Goal: Information Seeking & Learning: Find specific fact

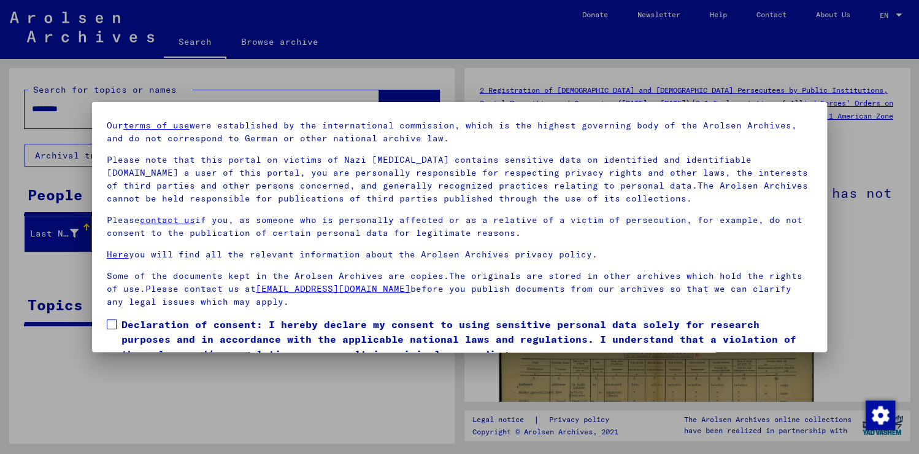
scroll to position [91, 0]
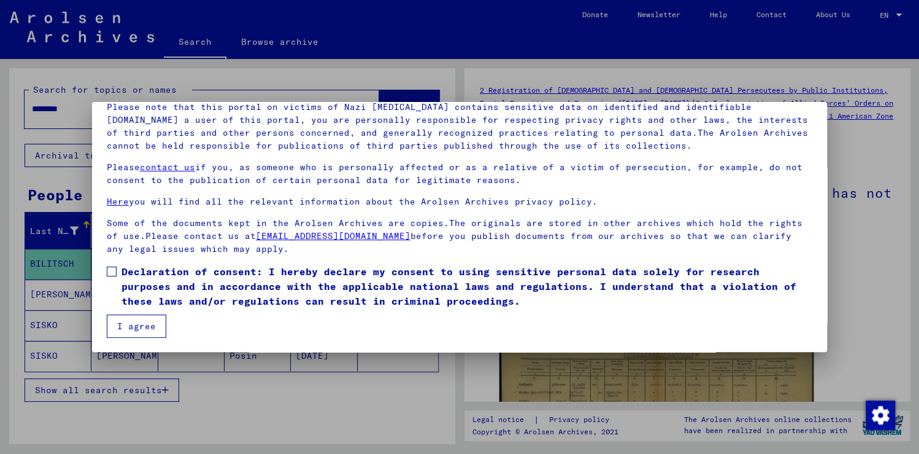
click at [113, 269] on span at bounding box center [112, 271] width 10 height 10
click at [140, 323] on button "I agree" at bounding box center [137, 325] width 60 height 23
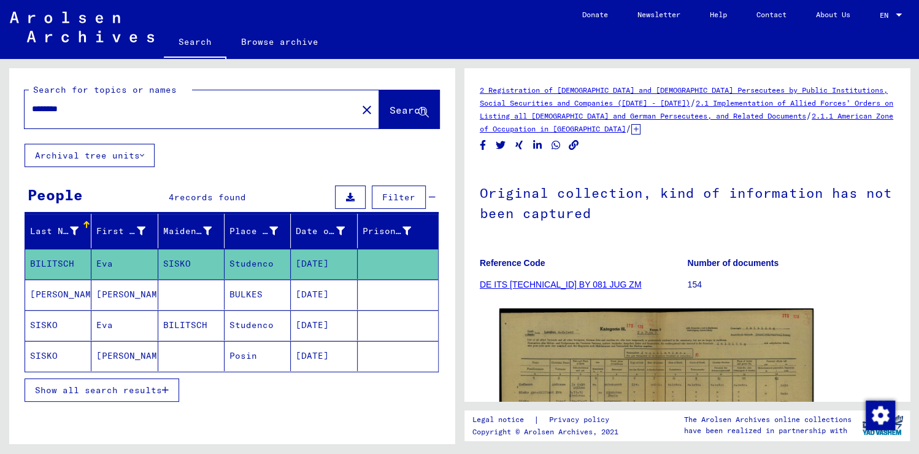
drag, startPoint x: 86, startPoint y: 106, endPoint x: -2, endPoint y: 104, distance: 88.4
click at [0, 104] on html "Search Browse archive Donate Newsletter Help Contact About Us Search Browse arc…" at bounding box center [459, 227] width 919 height 454
type input "******"
click at [390, 111] on span "Search" at bounding box center [408, 110] width 37 height 12
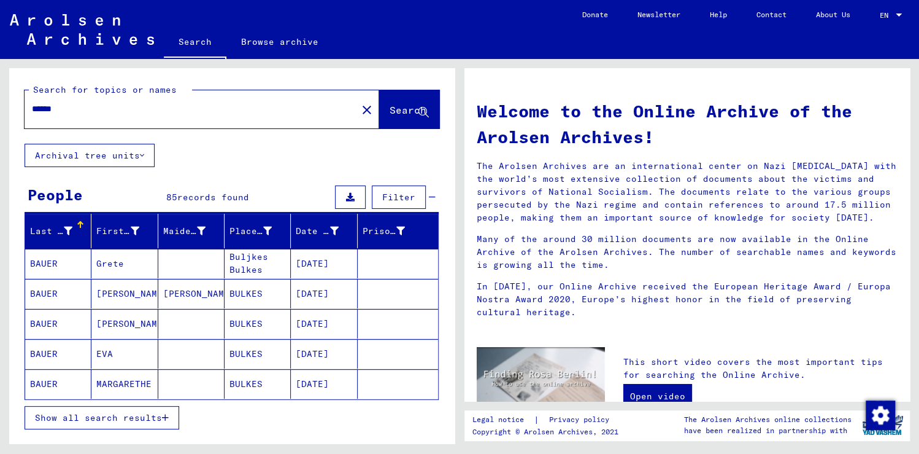
click at [122, 419] on span "Show all search results" at bounding box center [98, 417] width 127 height 11
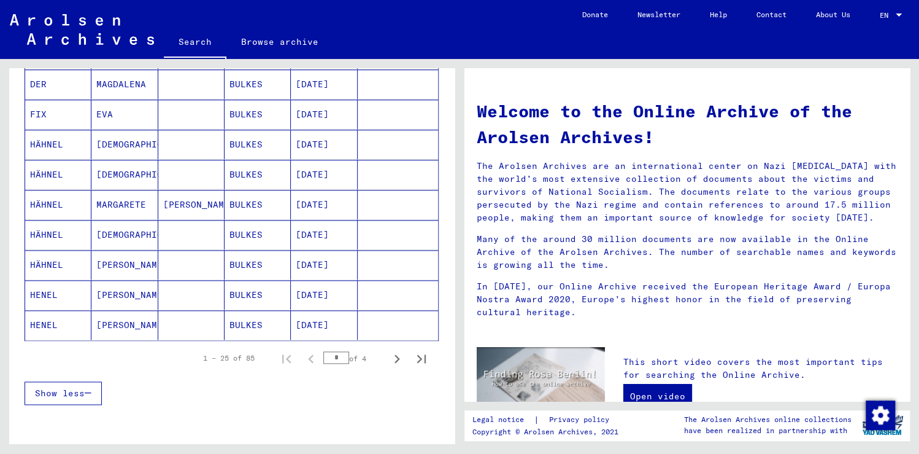
scroll to position [687, 0]
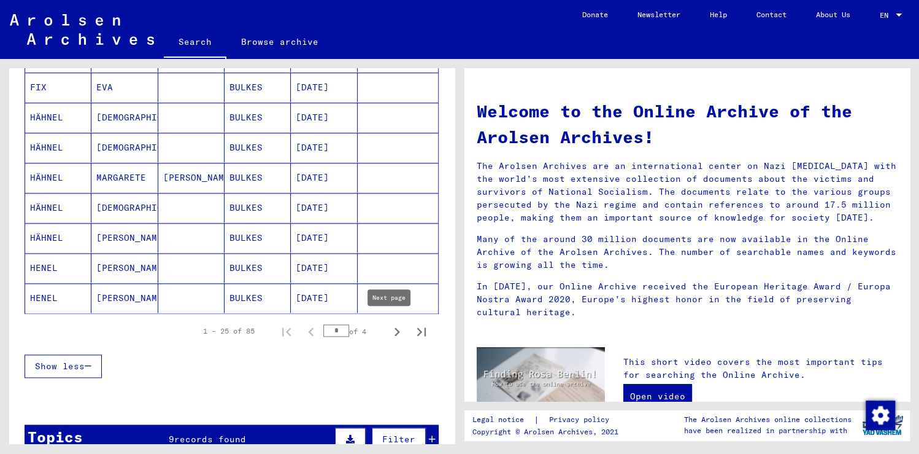
click at [388, 326] on icon "Next page" at bounding box center [396, 331] width 17 height 17
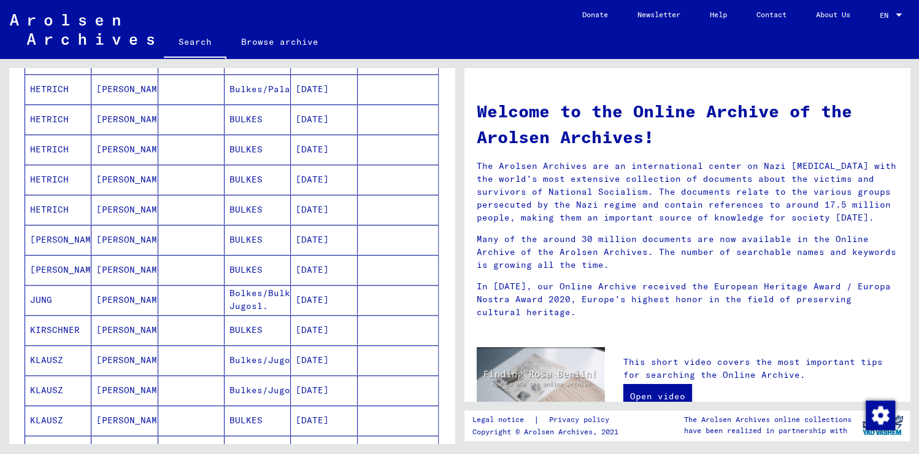
scroll to position [147, 0]
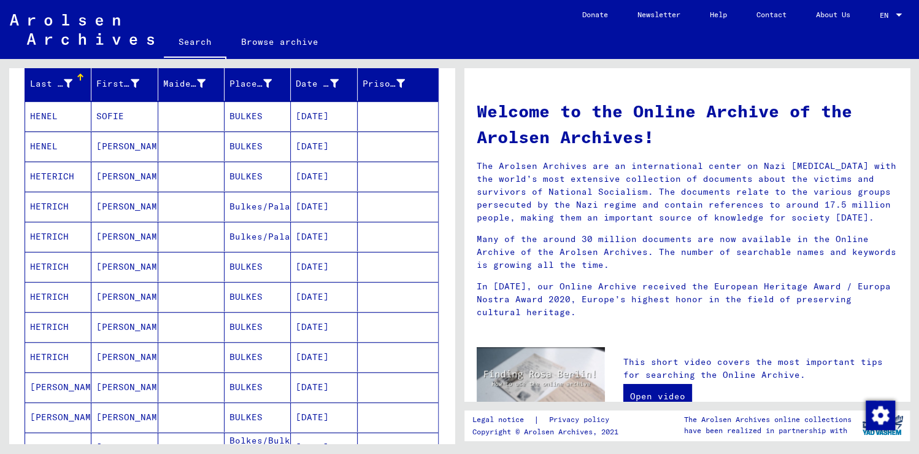
click at [31, 111] on mat-cell "HENEL" at bounding box center [58, 115] width 66 height 29
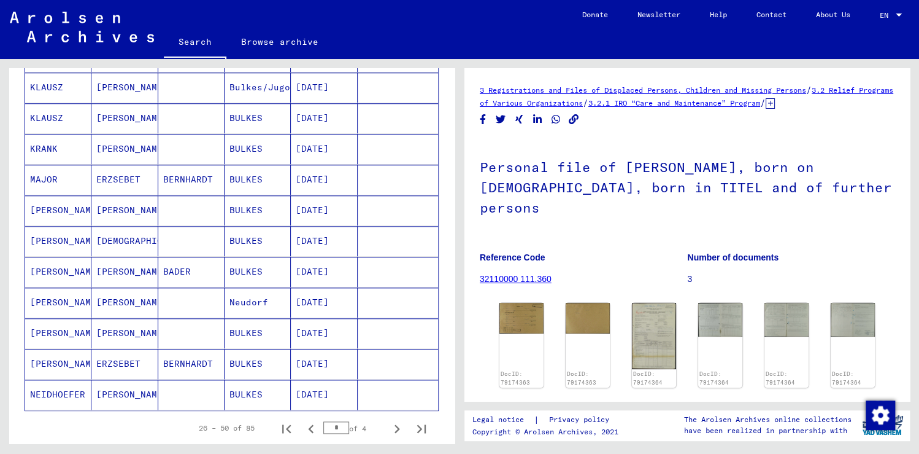
scroll to position [589, 0]
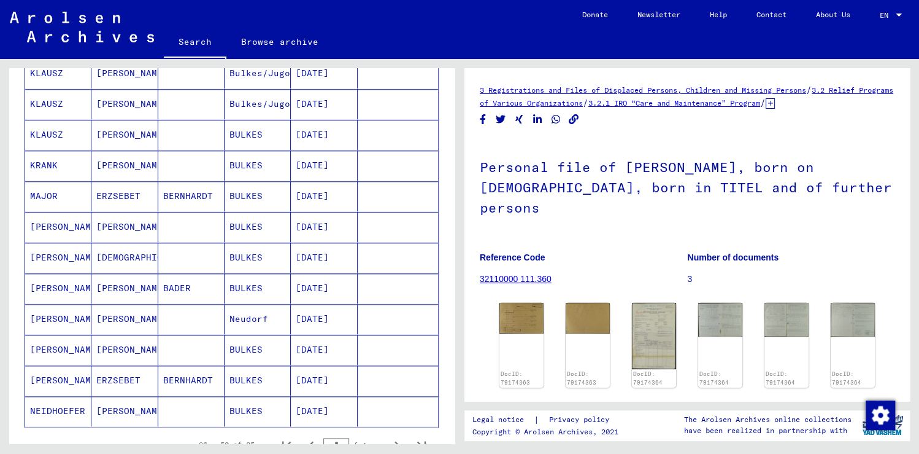
drag, startPoint x: 31, startPoint y: 111, endPoint x: 401, endPoint y: 393, distance: 465.5
click at [401, 393] on mat-table "Last Name First Name Maiden Name Place of Birth Date of Birth Prisoner # [PERSO…" at bounding box center [232, 25] width 414 height 803
click at [395, 441] on icon "Next page" at bounding box center [398, 445] width 6 height 9
type input "*"
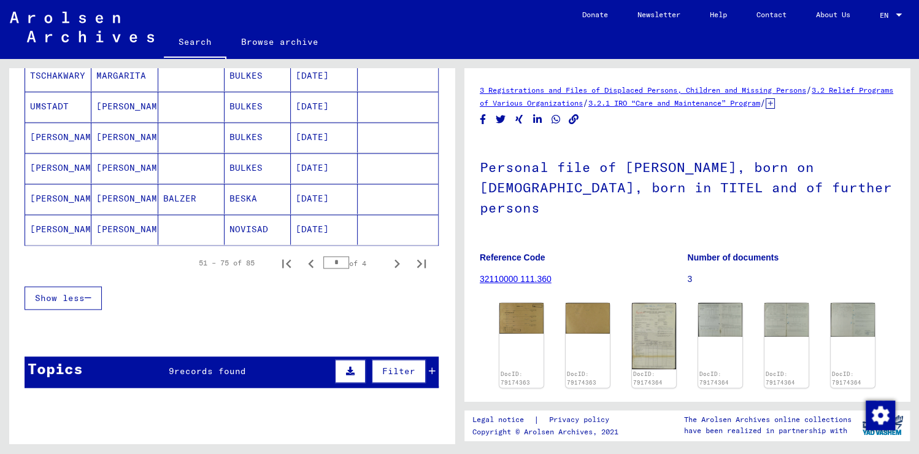
scroll to position [835, 0]
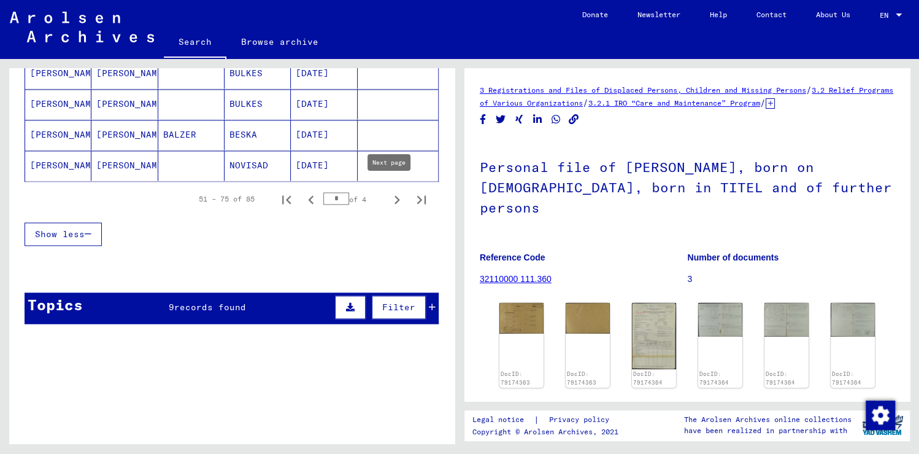
click at [395, 195] on icon "Next page" at bounding box center [398, 199] width 6 height 9
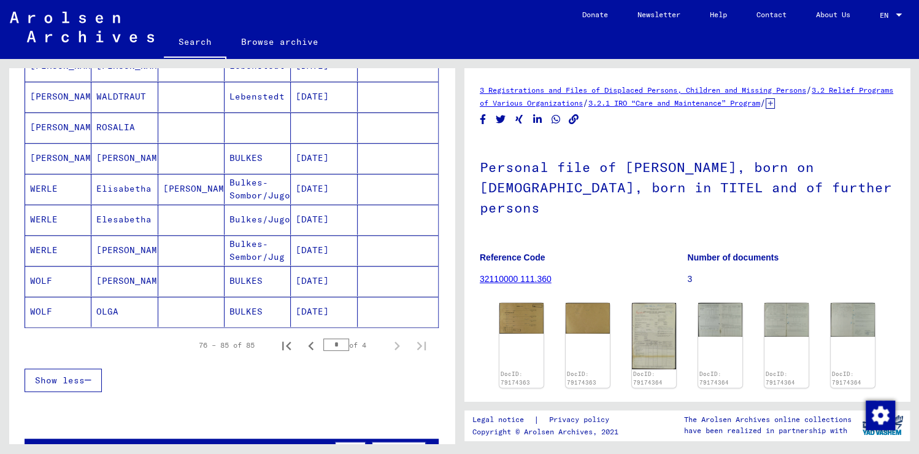
scroll to position [236, 0]
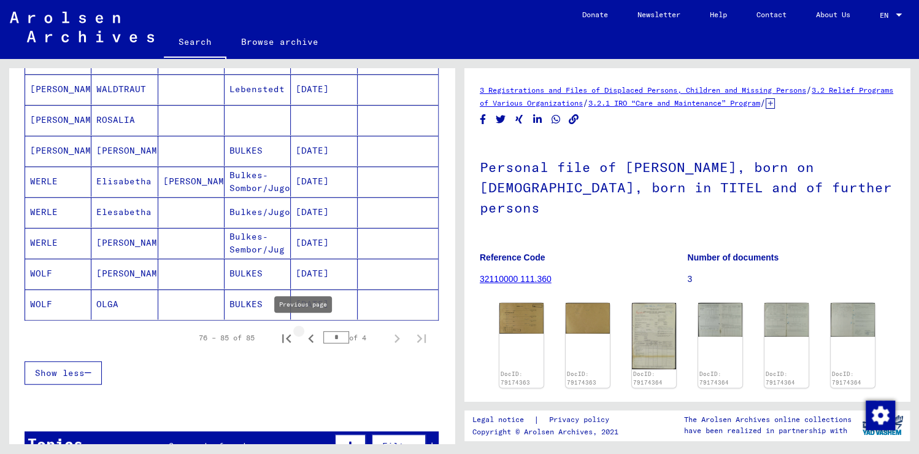
click at [308, 334] on icon "Previous page" at bounding box center [311, 338] width 6 height 9
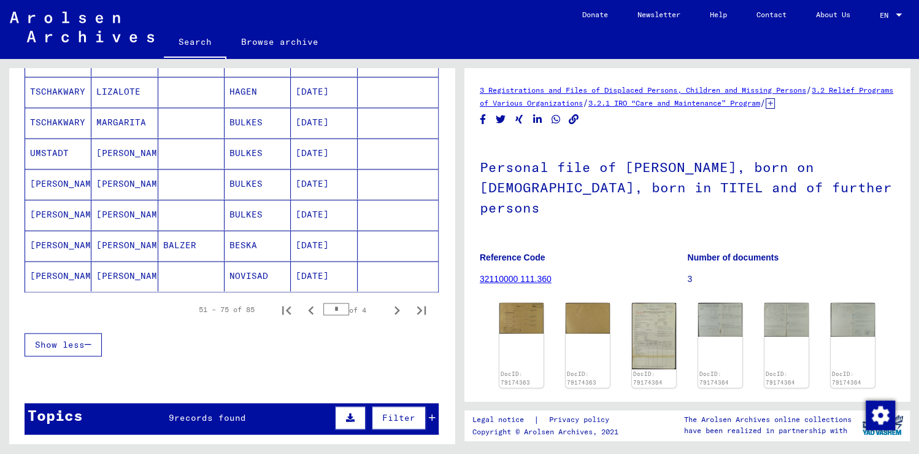
scroll to position [874, 0]
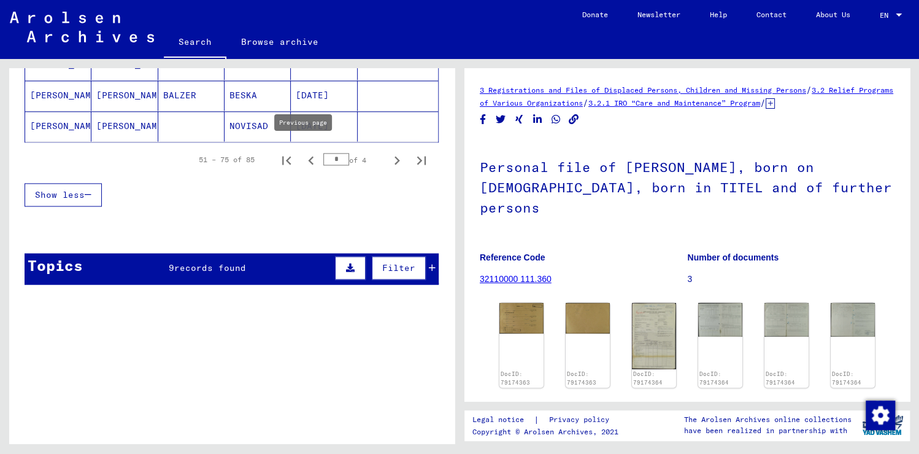
click at [308, 156] on icon "Previous page" at bounding box center [311, 160] width 6 height 9
type input "*"
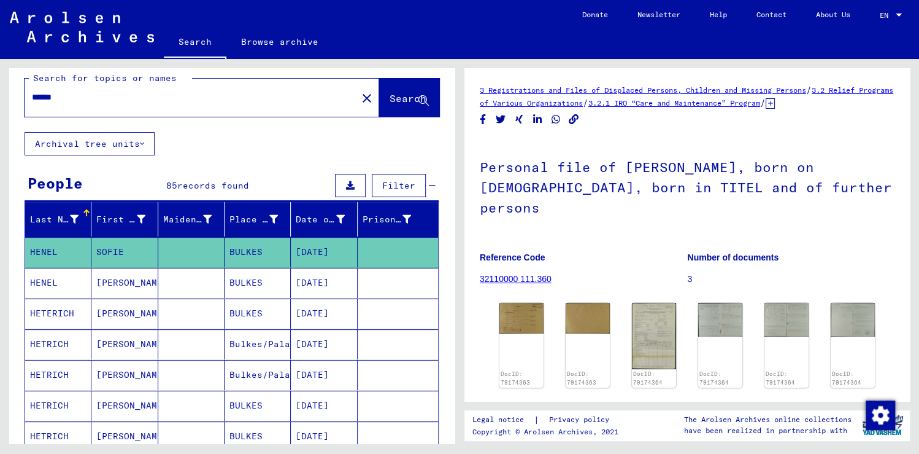
scroll to position [0, 0]
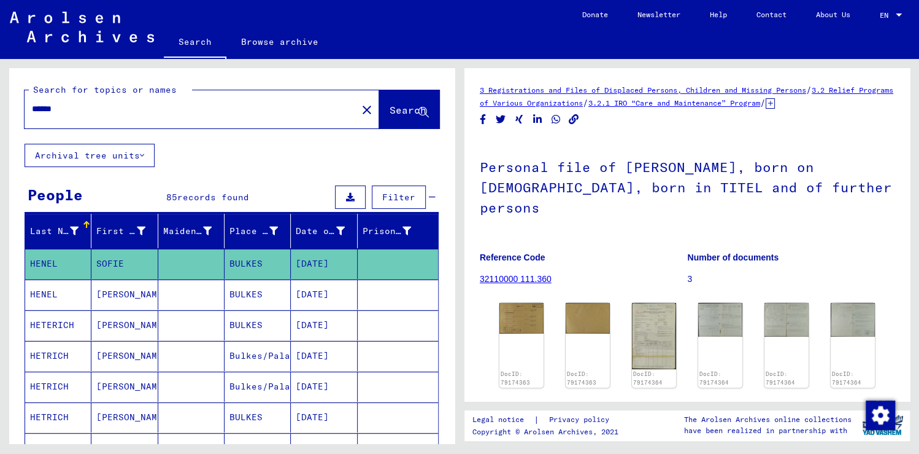
drag, startPoint x: 31, startPoint y: 258, endPoint x: 365, endPoint y: 295, distance: 335.9
copy mat-table "[PERSON_NAME] [DATE] [PERSON_NAME] [DATE]"
